Goal: Information Seeking & Learning: Check status

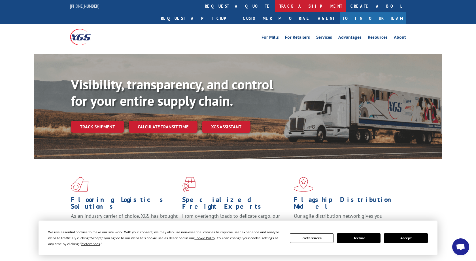
click at [275, 8] on link "track a shipment" at bounding box center [310, 6] width 71 height 12
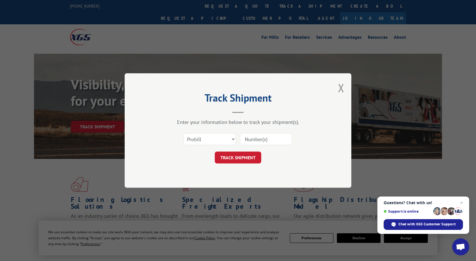
click at [258, 139] on input at bounding box center [266, 139] width 52 height 12
paste input "2879416"
type input "2879416"
click at [184, 133] on select "Select category... Probill BOL PO" at bounding box center [210, 139] width 52 height 12
select select "bol"
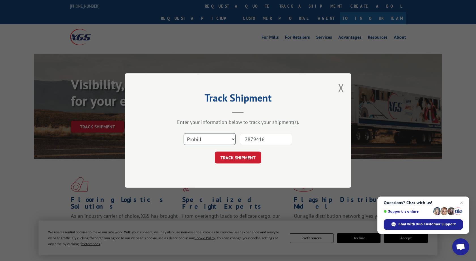
click option "BOL" at bounding box center [0, 0] width 0 height 0
click at [236, 160] on button "TRACK SHIPMENT" at bounding box center [238, 158] width 46 height 12
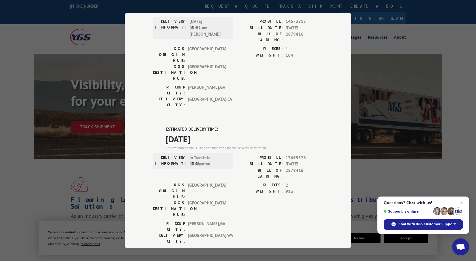
scroll to position [205, 0]
